Goal: Task Accomplishment & Management: Manage account settings

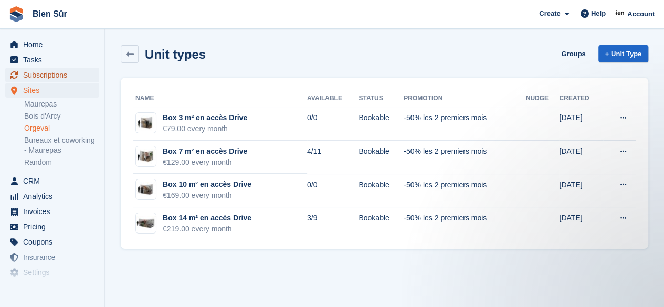
click at [46, 76] on span "Subscriptions" at bounding box center [54, 75] width 63 height 15
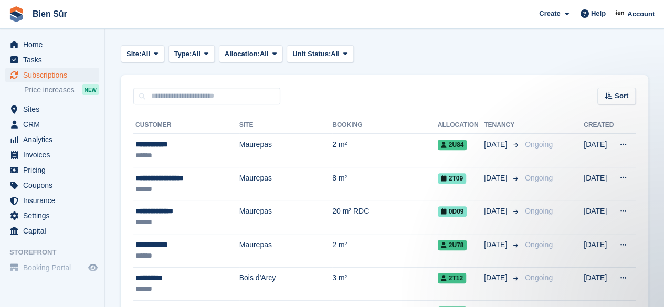
click at [620, 98] on span "Sort" at bounding box center [622, 96] width 14 height 11
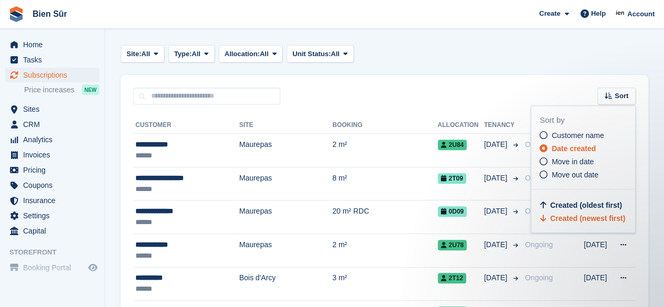
click at [545, 163] on icon at bounding box center [544, 162] width 8 height 8
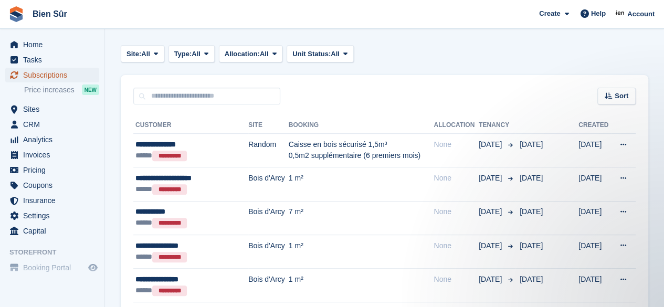
click at [53, 78] on span "Subscriptions" at bounding box center [54, 75] width 63 height 15
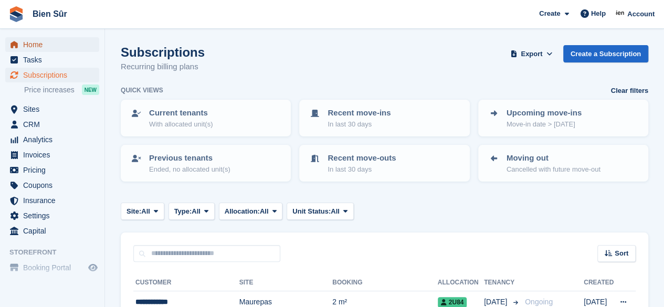
click at [35, 41] on span "Home" at bounding box center [54, 44] width 63 height 15
